Goal: Communication & Community: Answer question/provide support

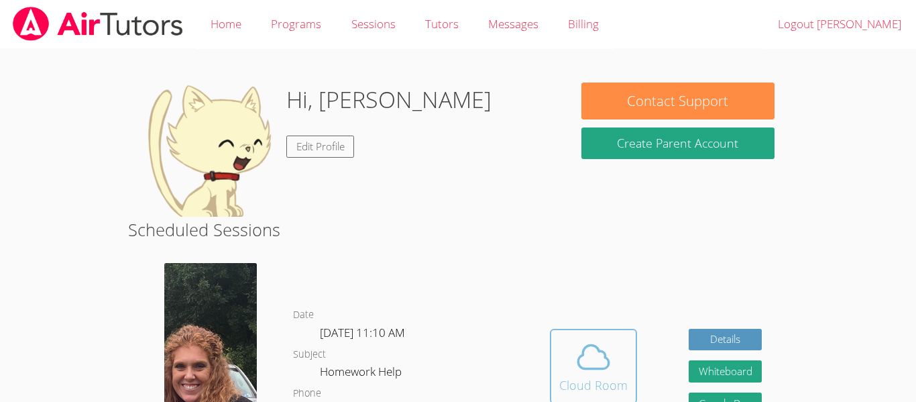
click at [576, 330] on button "Cloud Room" at bounding box center [593, 366] width 87 height 75
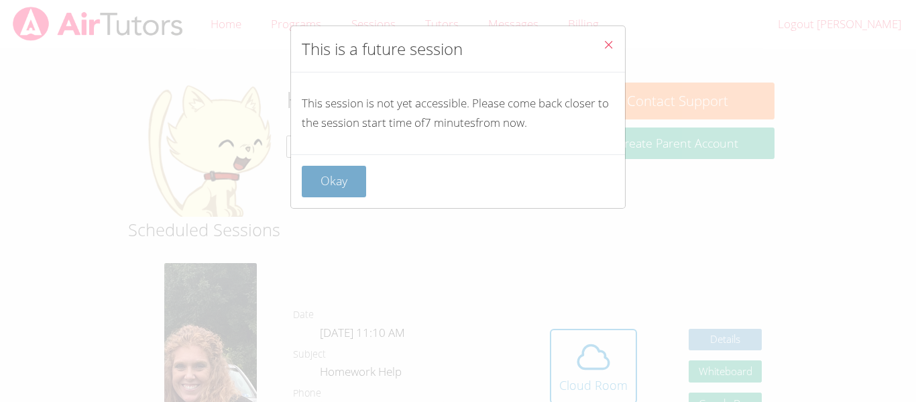
click at [329, 173] on button "Okay" at bounding box center [334, 182] width 64 height 32
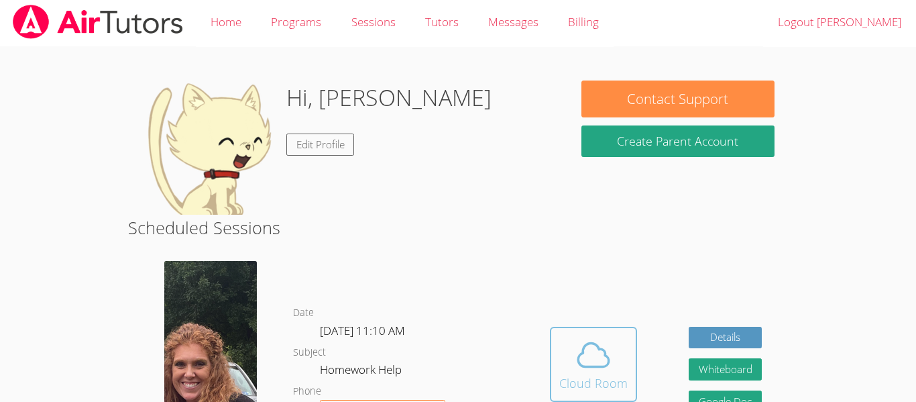
click at [592, 395] on button "Cloud Room" at bounding box center [593, 364] width 87 height 75
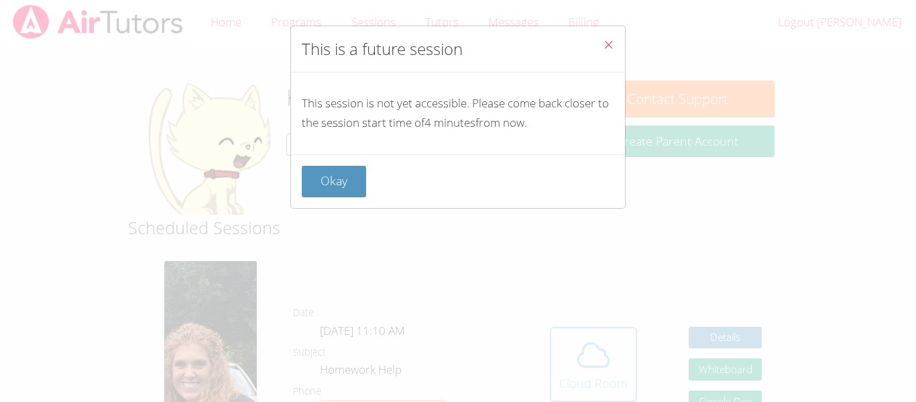
click at [592, 395] on div "This is a future session This session is not yet accessible. Please come back c…" at bounding box center [458, 201] width 916 height 402
click at [339, 187] on button "Okay" at bounding box center [334, 182] width 64 height 32
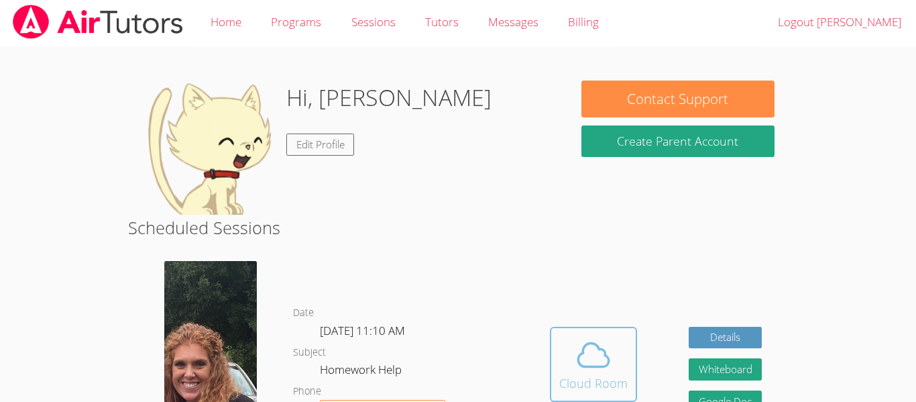
click at [572, 380] on div "Cloud Room" at bounding box center [594, 383] width 68 height 19
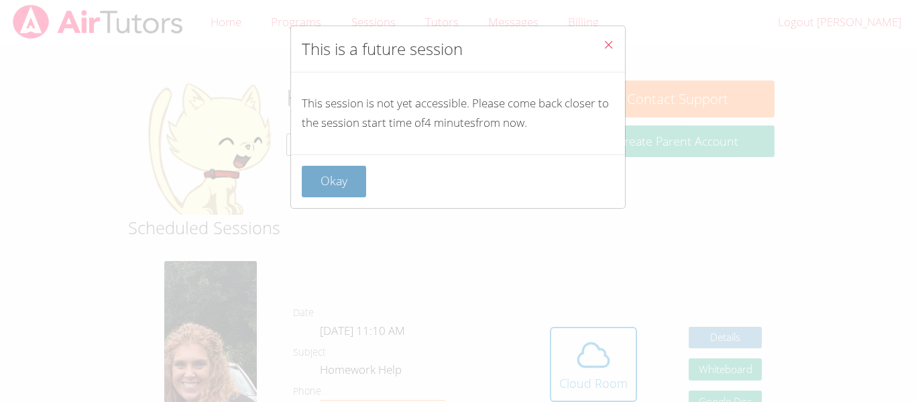
click at [322, 186] on button "Okay" at bounding box center [334, 182] width 64 height 32
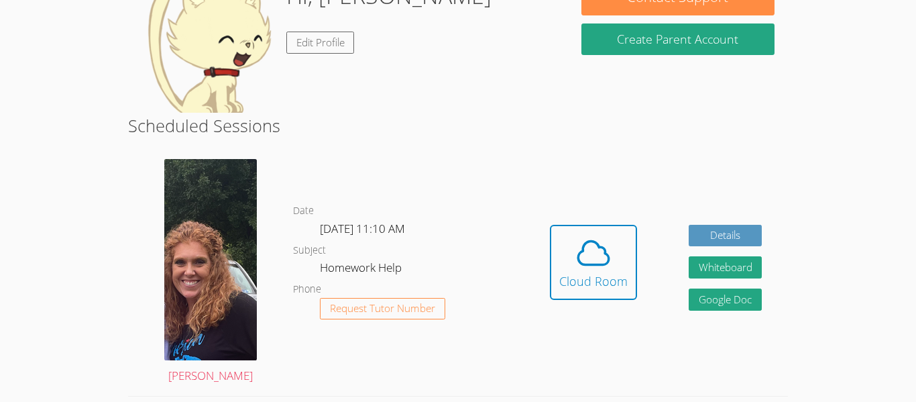
scroll to position [0, 0]
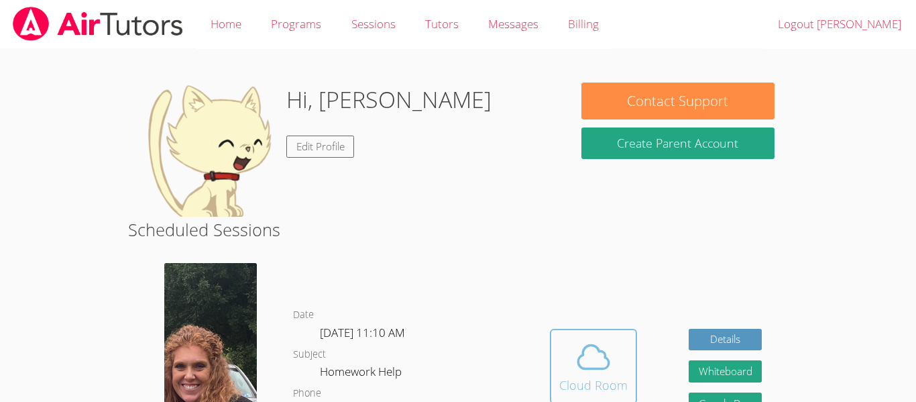
click at [606, 370] on icon at bounding box center [594, 357] width 38 height 38
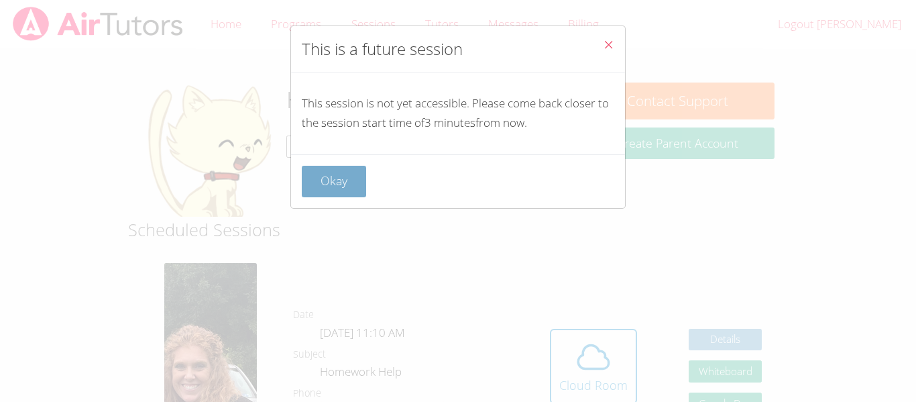
click at [329, 168] on button "Okay" at bounding box center [334, 182] width 64 height 32
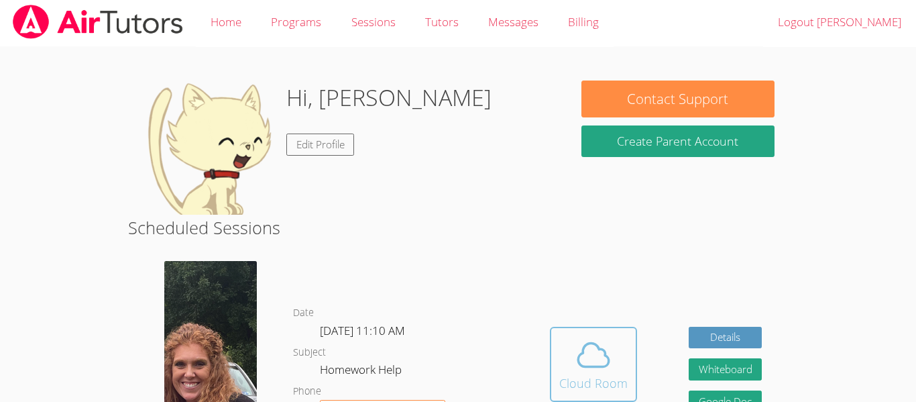
click at [590, 355] on icon at bounding box center [594, 355] width 38 height 38
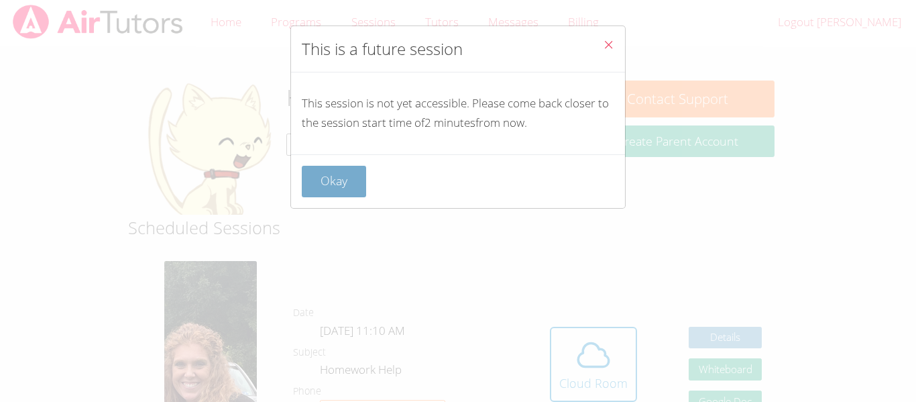
click at [323, 190] on button "Okay" at bounding box center [334, 182] width 64 height 32
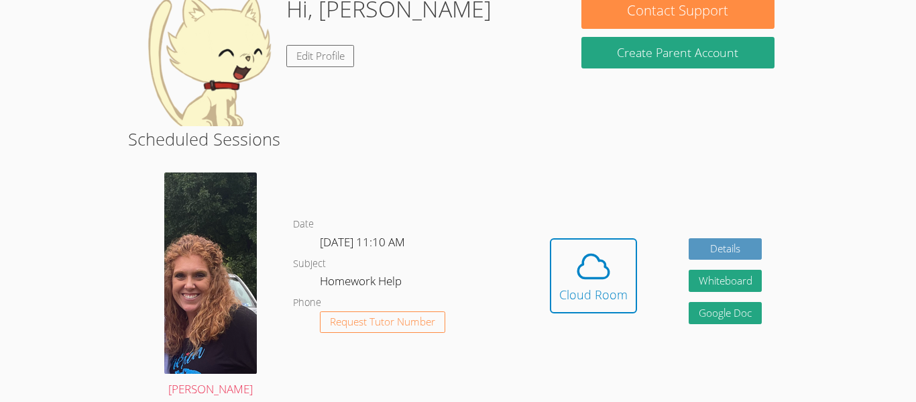
scroll to position [0, 0]
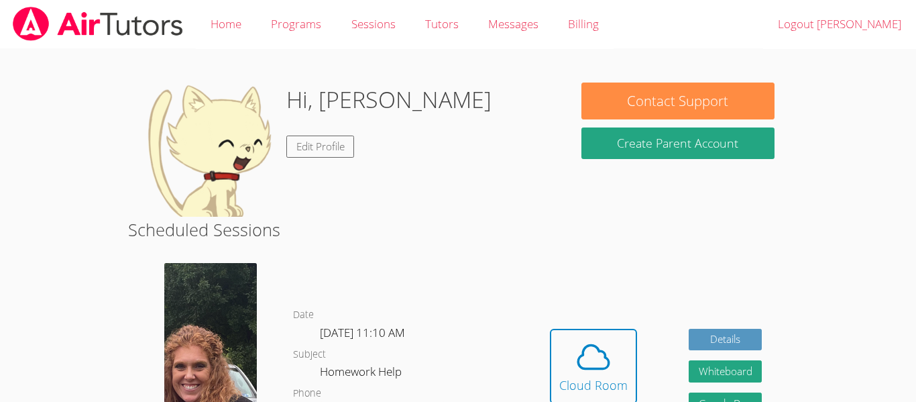
click at [225, 362] on img at bounding box center [210, 363] width 93 height 201
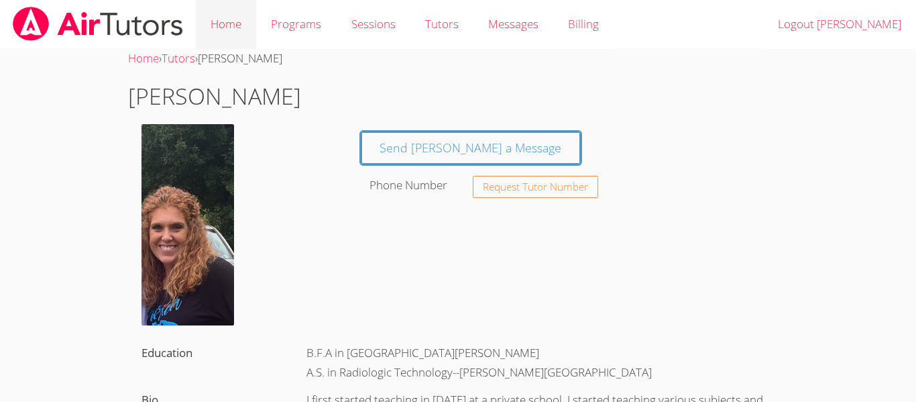
click at [213, 38] on link "Home" at bounding box center [226, 24] width 60 height 49
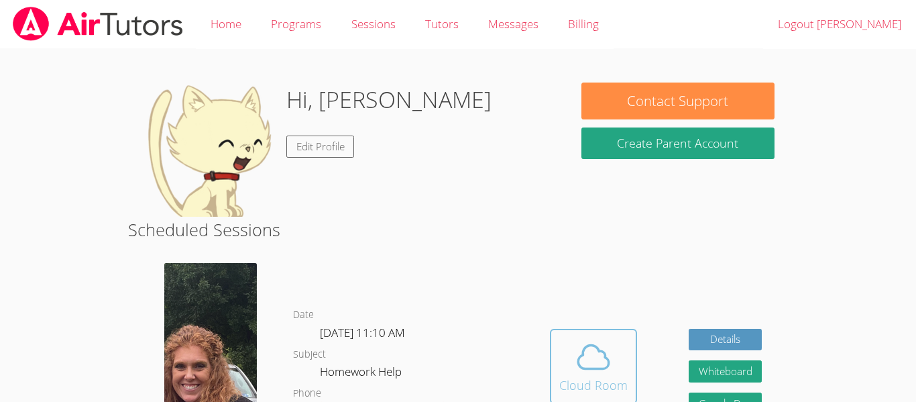
click at [586, 356] on icon at bounding box center [594, 357] width 38 height 38
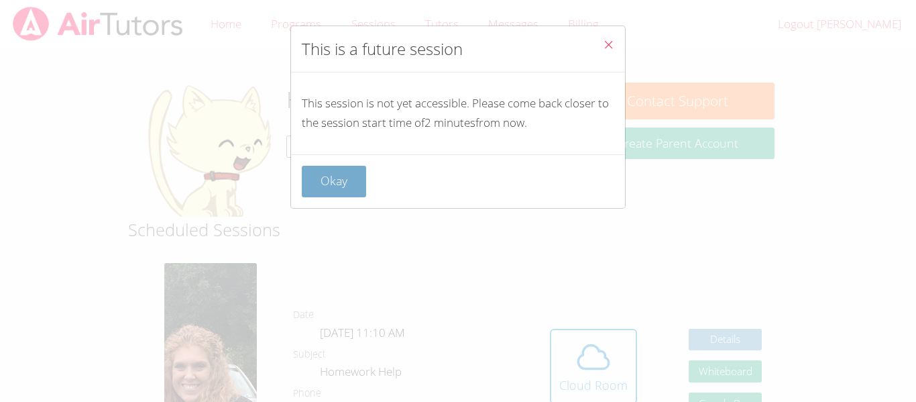
click at [321, 186] on button "Okay" at bounding box center [334, 182] width 64 height 32
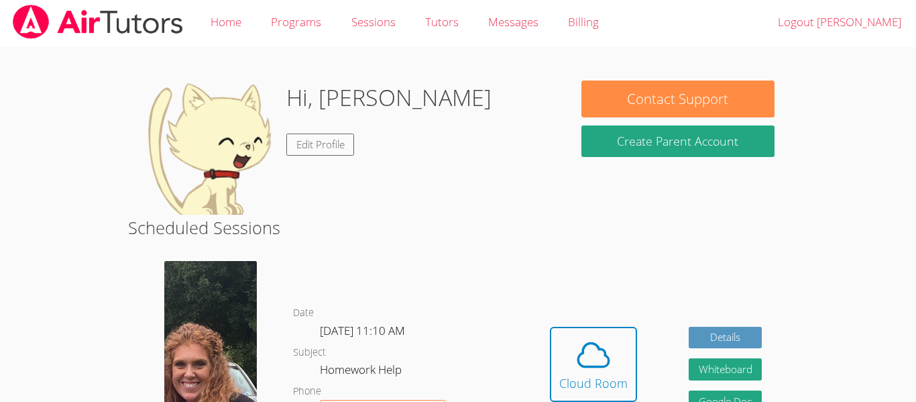
click at [550, 327] on button "Cloud Room" at bounding box center [593, 364] width 87 height 75
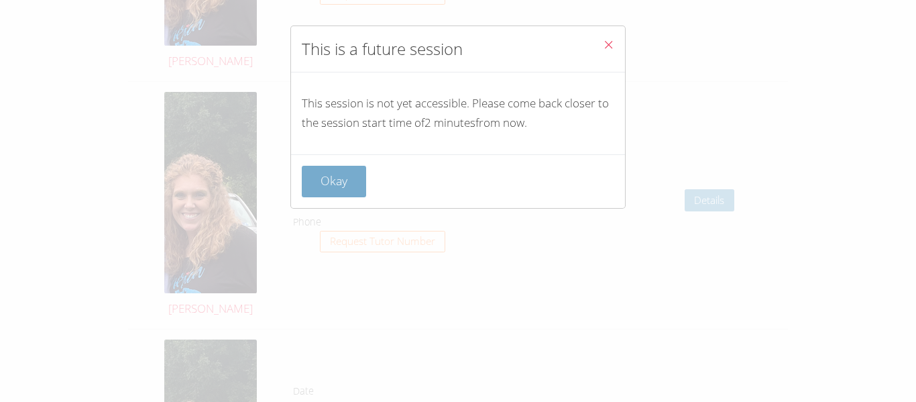
click at [341, 189] on button "Okay" at bounding box center [334, 182] width 64 height 32
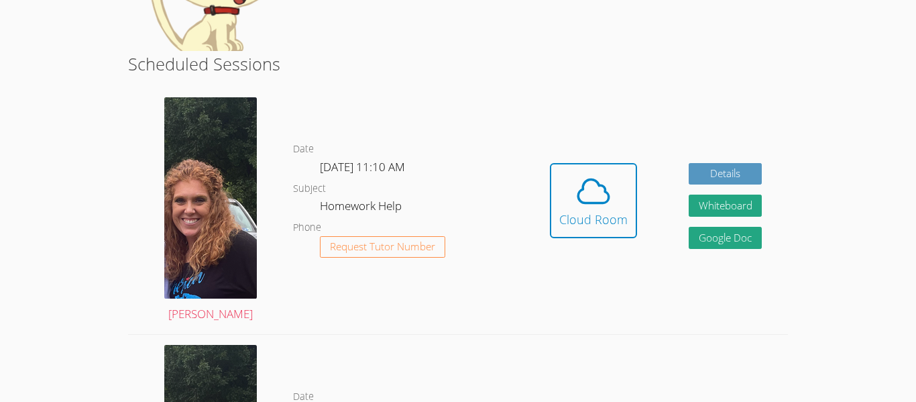
scroll to position [0, 0]
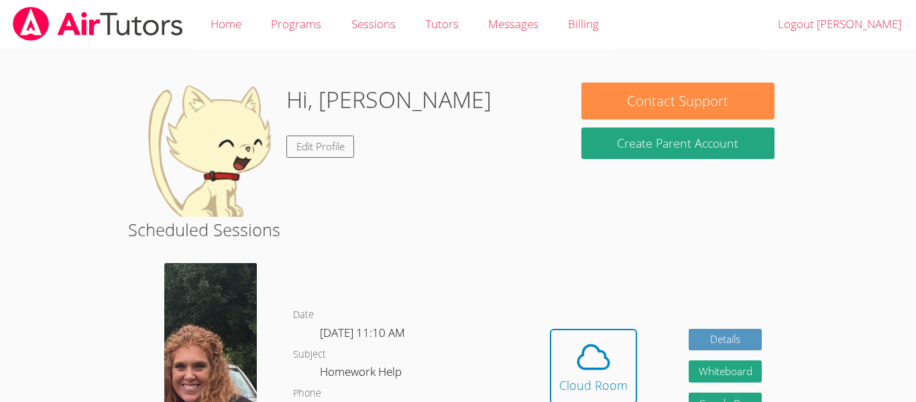
click at [550, 329] on button "Cloud Room" at bounding box center [593, 366] width 87 height 75
click at [569, 381] on div "Cloud Room" at bounding box center [594, 385] width 68 height 19
click at [570, 360] on span at bounding box center [594, 357] width 68 height 38
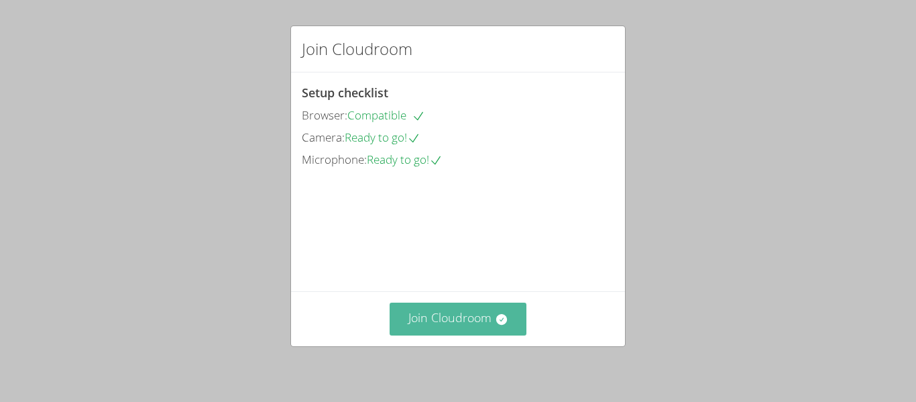
click at [441, 311] on button "Join Cloudroom" at bounding box center [459, 319] width 138 height 33
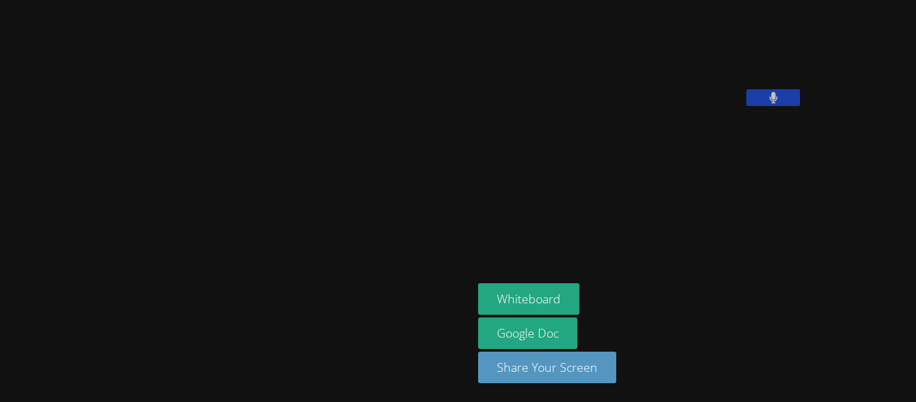
click at [747, 106] on button at bounding box center [774, 97] width 54 height 17
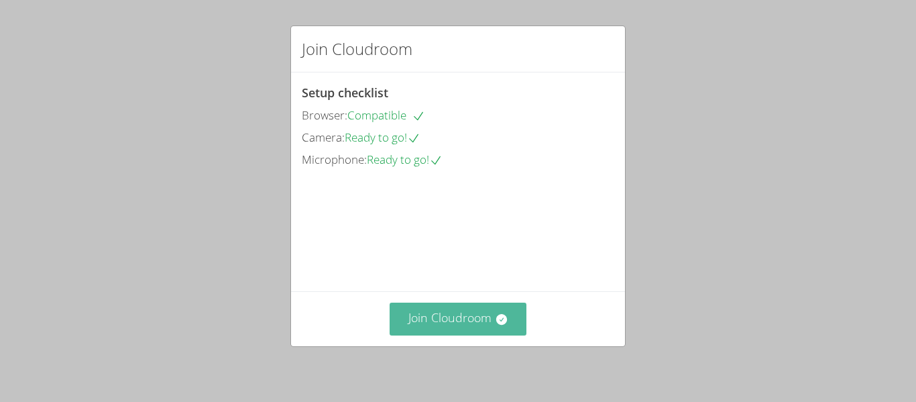
click at [498, 317] on icon at bounding box center [501, 319] width 11 height 11
click at [472, 327] on button "Join Cloudroom" at bounding box center [459, 319] width 138 height 33
click at [482, 314] on button "Join Cloudroom" at bounding box center [459, 319] width 138 height 33
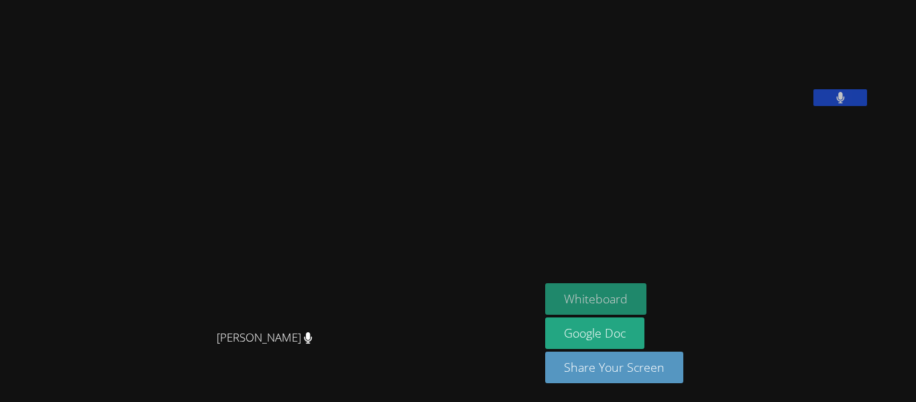
click at [371, 297] on video at bounding box center [270, 174] width 201 height 298
click at [620, 299] on button "Whiteboard" at bounding box center [595, 299] width 101 height 32
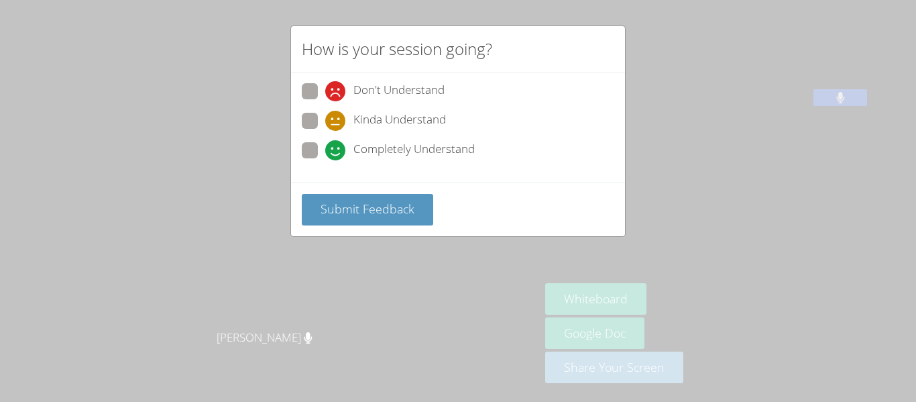
click at [325, 160] on span at bounding box center [325, 160] width 0 height 0
click at [325, 145] on input "Completely Understand" at bounding box center [330, 147] width 11 height 11
radio input "true"
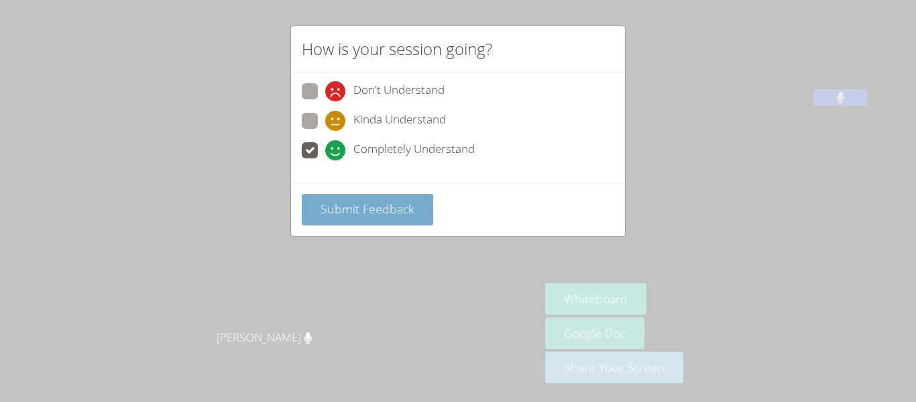
click at [366, 208] on span "Submit Feedback" at bounding box center [368, 209] width 94 height 16
